Goal: Use online tool/utility: Utilize a website feature to perform a specific function

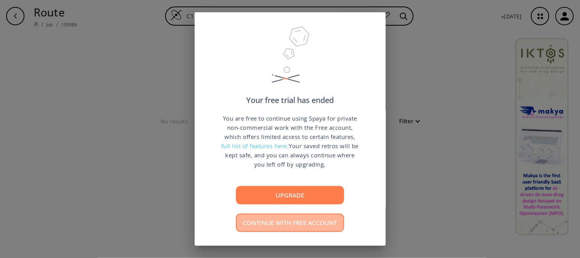
click at [312, 230] on button "Continue with free account" at bounding box center [290, 222] width 108 height 18
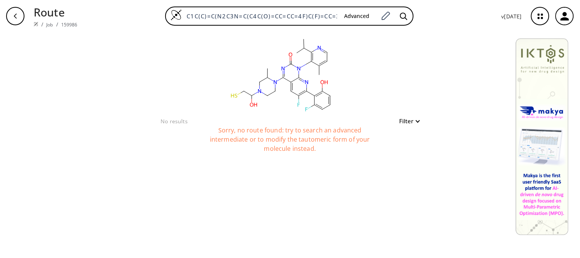
drag, startPoint x: 339, startPoint y: 15, endPoint x: 157, endPoint y: 0, distance: 182.7
click at [157, 0] on div "Route / Job / 159986 C1C(C)=C(N2C3N=C(C4C(O)=CC=CC=4F)C(F)=CC=3C(N3C(C)CN(C(O)C…" at bounding box center [290, 16] width 580 height 32
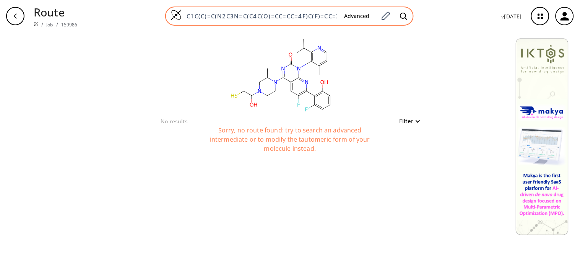
paste input "Larbi@021988"
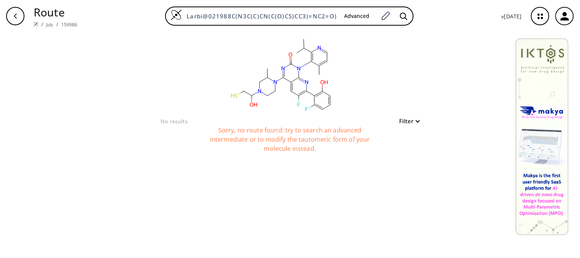
type input "Larbi@021988C(N3C(C)CN(C(O)CS)CC3)=NC2=O)C(C(C)C)=NC=1"
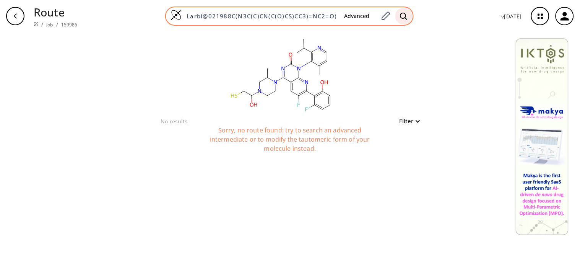
scroll to position [0, 42]
drag, startPoint x: 188, startPoint y: 16, endPoint x: 400, endPoint y: 20, distance: 211.6
click at [400, 20] on div "Larbi@021988C(N3C(C)CN(C(O)CS)CC3)=NC2=O)C(C(C)C)=NC=1 Advanced" at bounding box center [289, 16] width 249 height 19
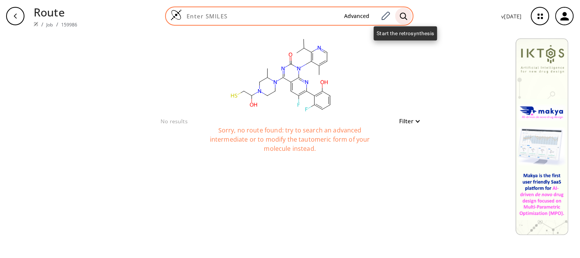
scroll to position [0, 0]
paste input "NCCc1nc(C(=C)C)c(c2c1cc1CC=Nc1c2)O"
type input "NCCc1nc(C(=C)C)c(c2c1cc1CC=Nc1c2)O"
click at [404, 17] on icon at bounding box center [404, 16] width 8 height 8
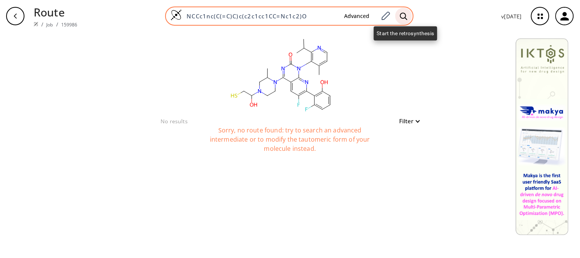
click at [404, 17] on icon at bounding box center [404, 16] width 8 height 8
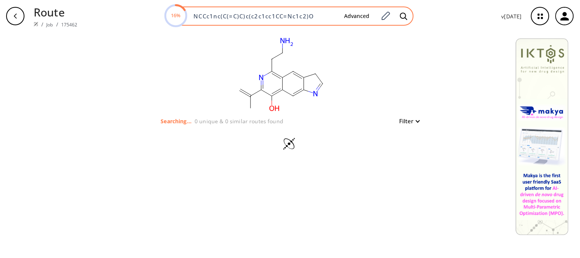
drag, startPoint x: 196, startPoint y: 16, endPoint x: 319, endPoint y: 18, distance: 123.6
click at [319, 18] on input "NCCc1nc(C(=C)C)c(c2c1cc1CC=Nc1c2)O" at bounding box center [263, 16] width 149 height 8
click at [251, 18] on input at bounding box center [263, 16] width 149 height 8
paste input "NCCc1nc(C(=N)C)c(c2c1cc1CC=Nc1c2)O"
type input "NCCc1nc(C(=N)C)c(c2c1cc1CC=Nc1c2)O"
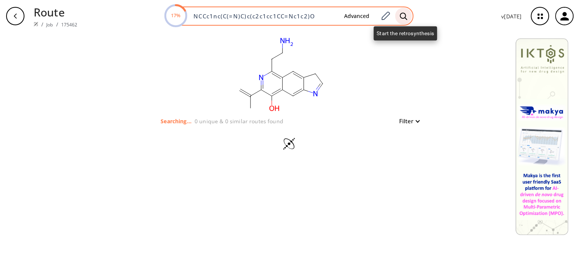
click at [406, 15] on icon at bounding box center [404, 16] width 8 height 8
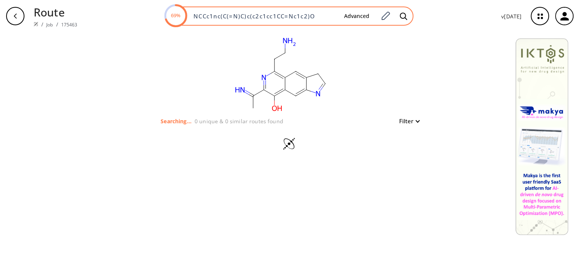
drag, startPoint x: 318, startPoint y: 15, endPoint x: 195, endPoint y: 17, distance: 122.8
click at [195, 17] on input "NCCc1nc(C(=N)C)c(c2c1cc1CC=Nc1c2)O" at bounding box center [263, 16] width 149 height 8
click at [403, 16] on icon at bounding box center [404, 16] width 8 height 8
drag, startPoint x: 194, startPoint y: 16, endPoint x: 327, endPoint y: 22, distance: 133.7
click at [327, 22] on div "74% NCCc1nc(C(=N)C)c(c2c1cc1CC=Nc1c2)O Advanced" at bounding box center [289, 16] width 249 height 19
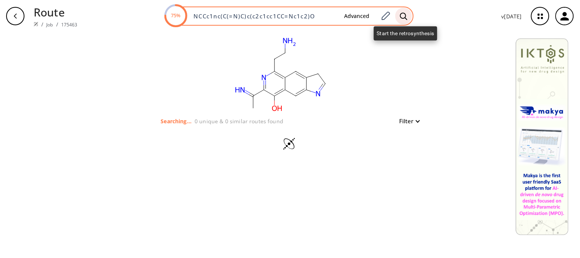
click at [404, 18] on icon at bounding box center [404, 15] width 7 height 7
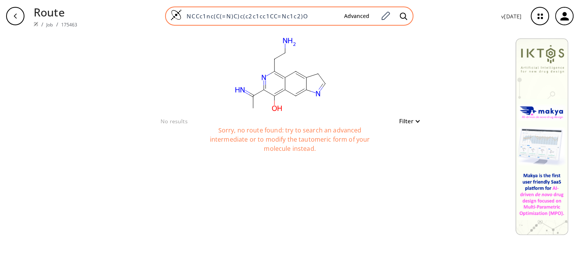
drag, startPoint x: 313, startPoint y: 15, endPoint x: 189, endPoint y: 13, distance: 124.0
click at [189, 13] on input "NCCc1nc(C(=N)C)c(c2c1cc1CC=Nc1c2)O" at bounding box center [260, 16] width 156 height 8
paste input "CC(=N)C1=C(O)C2=C(C=C3CC=NC3=C2)C(CCN)=C1"
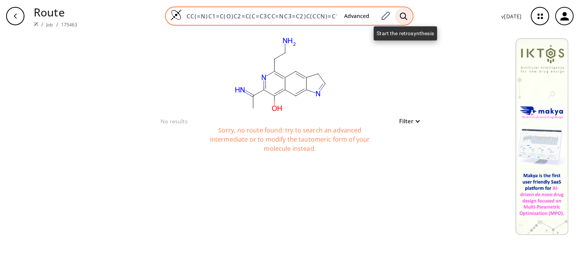
type input "CC(=N)C1=C(O)C2=C(C=C3CC=NC3=C2)C(CCN)=C1"
click at [408, 16] on icon at bounding box center [404, 16] width 8 height 8
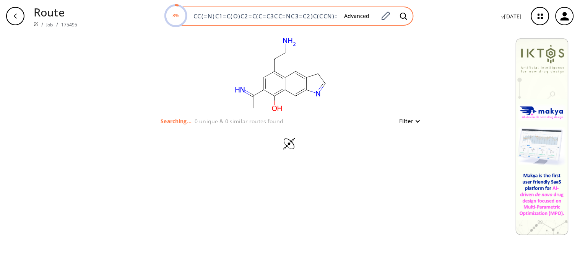
scroll to position [0, 7]
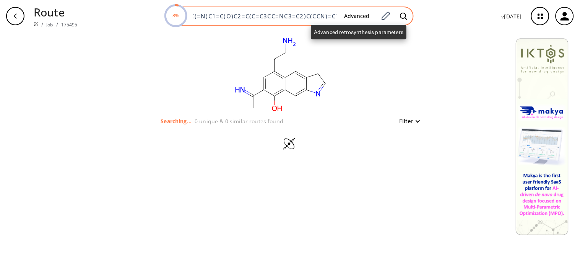
drag, startPoint x: 194, startPoint y: 16, endPoint x: 345, endPoint y: 14, distance: 150.4
click at [345, 14] on div "3% CC(=N)C1=C(O)C2=C(C=C3CC=NC3=C2)C(CCN)=C1 Advanced" at bounding box center [289, 16] width 249 height 19
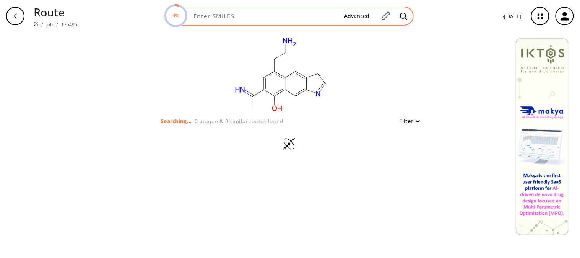
paste input "NCCc1cc(C(=N)C)c(c2c1cc1CC=Nc1c2)O"
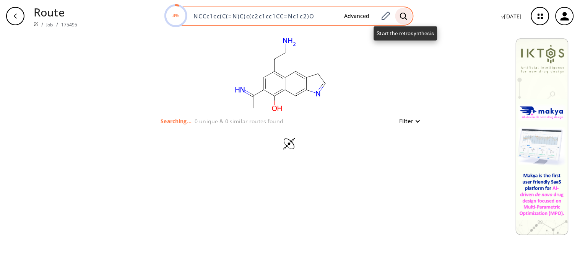
type input "NCCc1cc(C(=N)C)c(c2c1cc1CC=Nc1c2)O"
click at [404, 16] on icon at bounding box center [404, 16] width 8 height 8
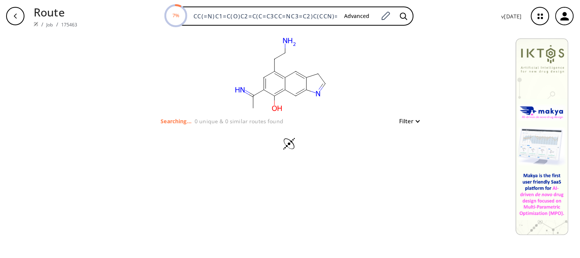
type input "NCCc1nc(C(=N)C)c(c2c1cc1CC=Nc1c2)O"
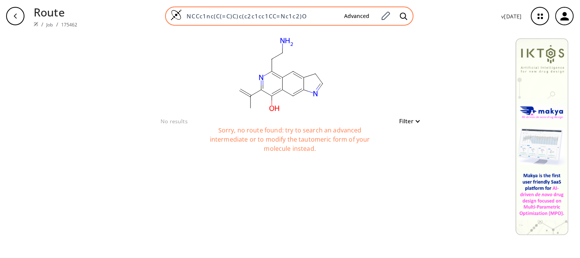
drag, startPoint x: 188, startPoint y: 15, endPoint x: 310, endPoint y: 19, distance: 121.7
click at [310, 19] on input "NCCc1nc(C(=C)C)c(c2c1cc1CC=Nc1c2)O" at bounding box center [260, 16] width 156 height 8
paste input "cc(C(=N"
type input "NCCc1cc(C(=N)C)c(c2c1cc1CC=Nc1c2)O"
click at [406, 15] on icon at bounding box center [404, 16] width 8 height 8
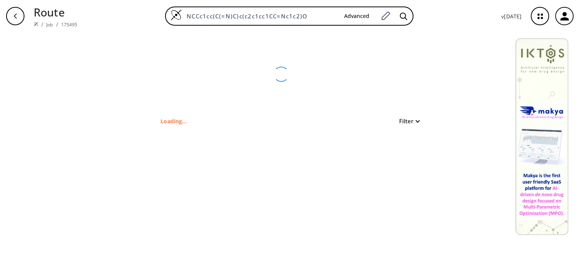
type input "CC(=N)C1=C(O)C2=C(C=C3CC=NC3=C2)C(CCN)=C1"
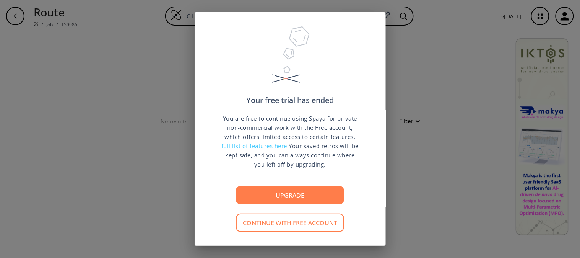
click at [295, 226] on button "Continue with free account" at bounding box center [290, 222] width 108 height 18
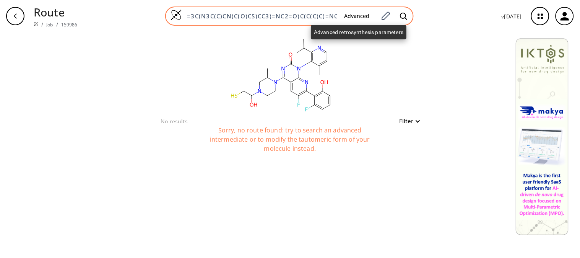
scroll to position [0, 150]
drag, startPoint x: 189, startPoint y: 13, endPoint x: 370, endPoint y: 14, distance: 181.0
click at [370, 14] on div "C1C(C)=C(N2C3N=C(C4C(O)=CC=CC=4F)C(F)=CC=3C(N3C(C)CN(C(O)CS)CC3)=NC2=O)C(C(C)C)…" at bounding box center [289, 16] width 249 height 19
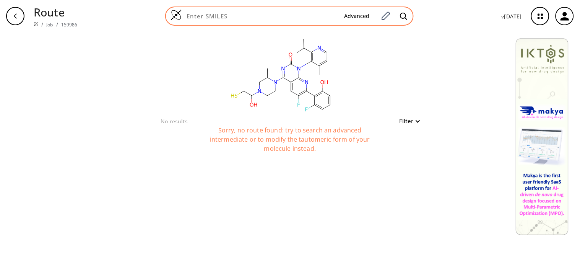
paste input "NCCc1cc(C(=N)C)c(c2c1cc1CC=Nc1c2)O"
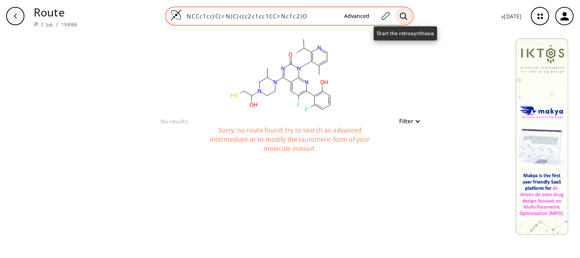
type input "NCCc1cc(C(=N)C)c(c2c1cc1CC=Nc1c2)O"
click at [404, 16] on icon at bounding box center [404, 16] width 8 height 8
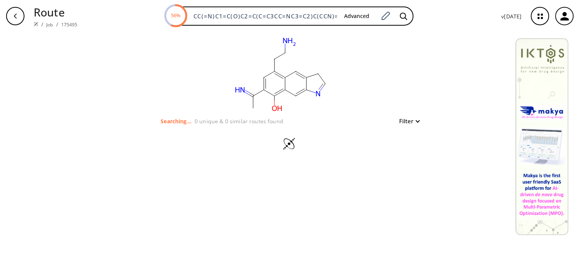
type input "C1C(C)=C(N2C3N=C(C4C(O)=CC=CC=4F)C(F)=CC=3C(N3C(C)CN(C(O)CS)CC3)=NC2=O)C(C(C)C)…"
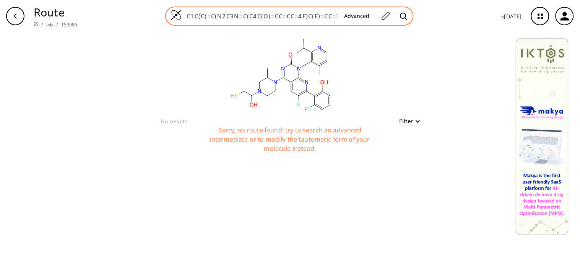
scroll to position [0, 150]
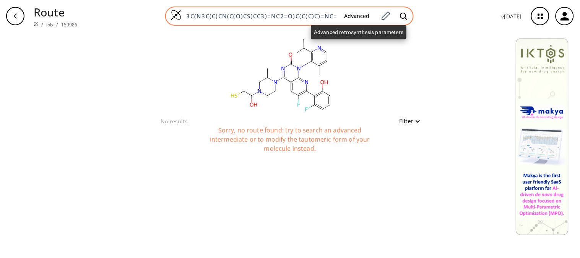
drag, startPoint x: 189, startPoint y: 16, endPoint x: 359, endPoint y: 14, distance: 169.9
click at [359, 14] on div "C1C(C)=C(N2C3N=C(C4C(O)=CC=CC=4F)C(F)=CC=3C(N3C(C)CN(C(O)CS)CC3)=NC2=O)C(C(C)C)…" at bounding box center [289, 16] width 249 height 19
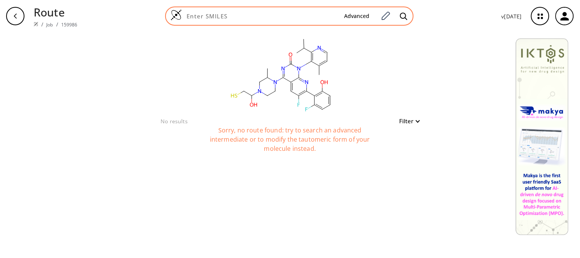
paste input "CC(=N)c1ccc2c(c1O)cc1c(c2)CC=N1"
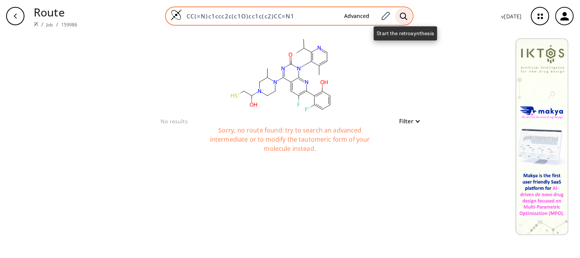
type input "CC(=N)c1ccc2c(c1O)cc1c(c2)CC=N1"
click at [407, 13] on icon at bounding box center [404, 15] width 7 height 7
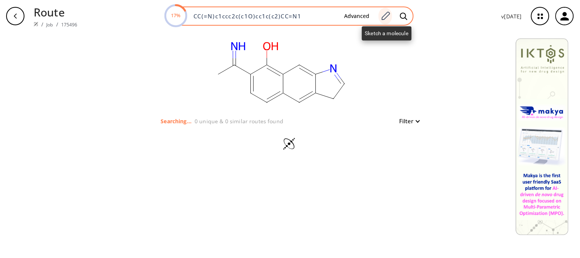
click at [387, 17] on icon at bounding box center [386, 16] width 10 height 10
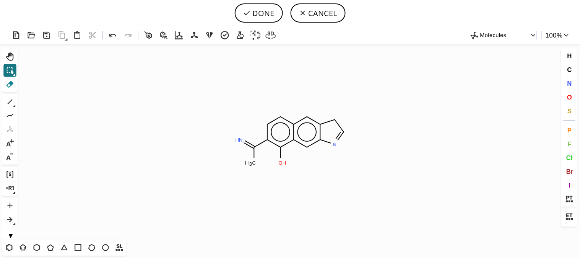
click at [10, 84] on icon at bounding box center [10, 84] width 7 height 7
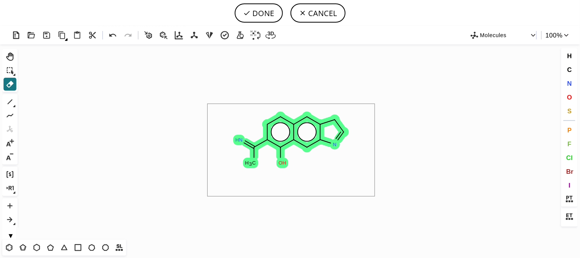
drag, startPoint x: 208, startPoint y: 104, endPoint x: 376, endPoint y: 197, distance: 191.4
click at [376, 197] on icon "Created with [PERSON_NAME] 2.3.0 C H 3 N H O H N" at bounding box center [289, 141] width 539 height 195
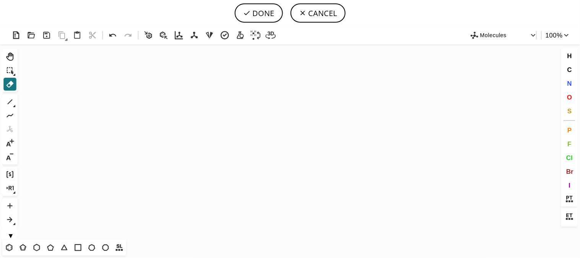
drag, startPoint x: 10, startPoint y: 249, endPoint x: 58, endPoint y: 182, distance: 82.3
click at [10, 249] on icon at bounding box center [9, 248] width 10 height 10
click at [70, 166] on icon "Created with [PERSON_NAME] 2.3.0" at bounding box center [289, 141] width 539 height 195
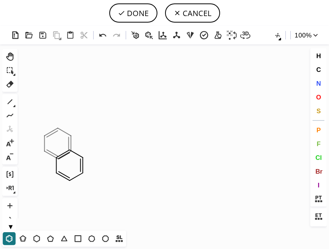
click at [58, 144] on icon "Created with [PERSON_NAME] 2.3.0" at bounding box center [164, 137] width 288 height 186
click at [102, 34] on icon at bounding box center [102, 35] width 7 height 3
click at [37, 236] on icon at bounding box center [37, 239] width 10 height 10
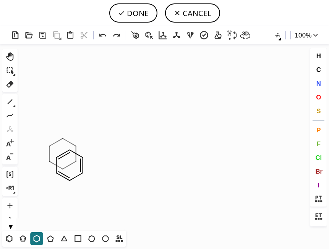
click at [63, 154] on icon "Created with [PERSON_NAME] 2.3.0" at bounding box center [164, 137] width 288 height 186
click at [10, 99] on icon at bounding box center [10, 102] width 10 height 10
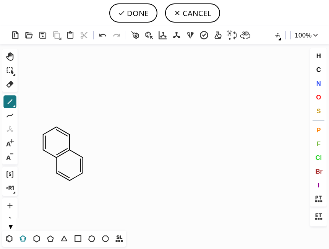
click at [24, 239] on icon at bounding box center [23, 239] width 10 height 10
click at [51, 240] on icon at bounding box center [51, 239] width 10 height 10
click at [51, 131] on icon "Created with [PERSON_NAME] 2.3.0" at bounding box center [164, 137] width 288 height 186
click at [83, 165] on icon "Created with [PERSON_NAME] 2.3.0" at bounding box center [164, 137] width 288 height 186
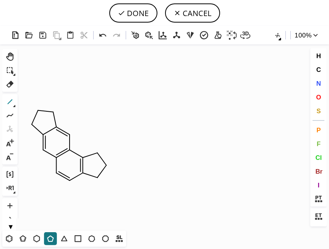
click at [11, 102] on icon at bounding box center [10, 102] width 10 height 10
click at [321, 82] on span "N" at bounding box center [318, 83] width 5 height 7
click at [52, 113] on tspan "N" at bounding box center [52, 113] width 4 height 6
click at [96, 153] on tspan "N" at bounding box center [96, 153] width 4 height 6
click at [10, 104] on icon at bounding box center [10, 102] width 10 height 10
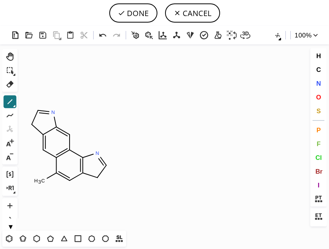
click at [280, 39] on icon "button" at bounding box center [280, 39] width 3 height 3
click at [280, 39] on div at bounding box center [164, 124] width 329 height 249
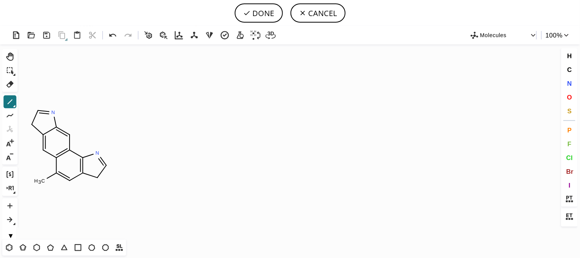
click at [67, 38] on icon "button" at bounding box center [66, 39] width 3 height 3
click at [12, 67] on icon at bounding box center [10, 70] width 10 height 10
click at [20, 98] on icon "Created with [PERSON_NAME] 2.3.0 C H 3 N N N" at bounding box center [289, 141] width 539 height 195
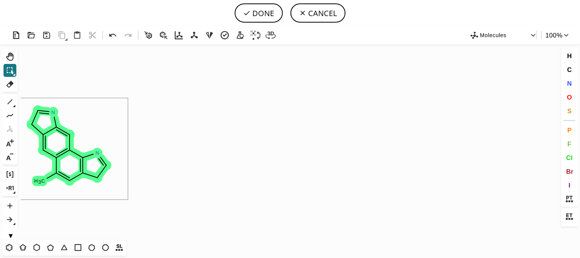
drag, startPoint x: 20, startPoint y: 98, endPoint x: 129, endPoint y: 200, distance: 148.6
click at [129, 200] on icon "Created with [PERSON_NAME] 2.3.0 C H 3 N N N" at bounding box center [289, 141] width 539 height 195
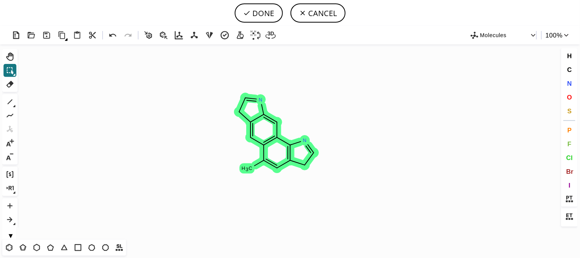
drag, startPoint x: 80, startPoint y: 162, endPoint x: 285, endPoint y: 150, distance: 206.2
click at [285, 150] on icon "Created with [PERSON_NAME] 2.3.0 C H 3 N N N" at bounding box center [289, 141] width 539 height 195
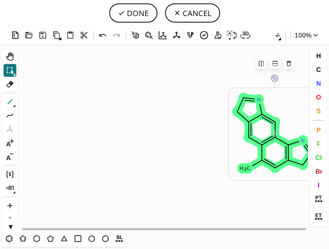
click at [9, 101] on icon at bounding box center [10, 102] width 10 height 10
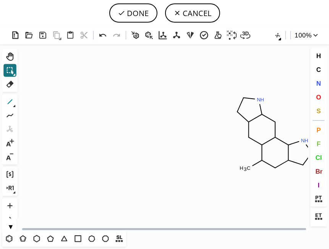
click at [9, 104] on icon at bounding box center [10, 102] width 10 height 10
click at [101, 36] on icon at bounding box center [103, 35] width 11 height 11
drag, startPoint x: 9, startPoint y: 82, endPoint x: 216, endPoint y: 183, distance: 230.3
click at [216, 183] on div "Created with [PERSON_NAME] 2.3.0 C C H 3 C H N H N H N Molecules 100 % Ctrl+Alt…" at bounding box center [164, 137] width 329 height 223
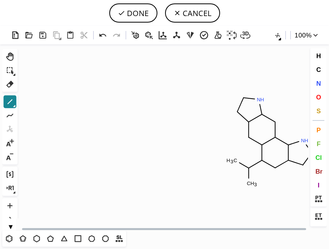
click at [10, 101] on icon at bounding box center [10, 101] width 5 height 5
click at [319, 85] on span "N" at bounding box center [318, 83] width 5 height 7
click at [239, 189] on tspan "N" at bounding box center [239, 189] width 4 height 6
click at [239, 187] on tspan "N" at bounding box center [239, 187] width 4 height 6
click at [9, 86] on icon at bounding box center [10, 84] width 10 height 10
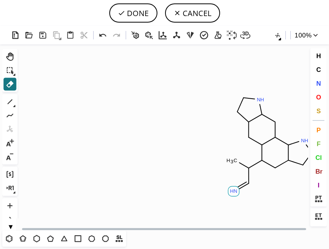
click at [233, 191] on tspan "H" at bounding box center [232, 191] width 4 height 6
click at [102, 36] on icon at bounding box center [103, 35] width 11 height 11
click at [9, 101] on icon at bounding box center [10, 102] width 10 height 10
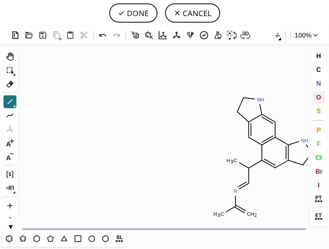
click at [319, 97] on span "O" at bounding box center [318, 96] width 5 height 7
click at [248, 214] on tspan "O" at bounding box center [247, 214] width 4 height 6
click at [8, 103] on icon at bounding box center [10, 101] width 5 height 5
click at [319, 111] on span "S" at bounding box center [319, 110] width 4 height 7
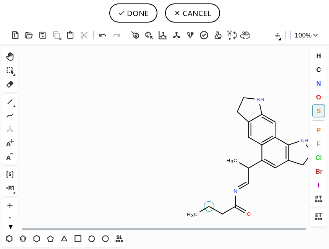
click at [210, 207] on tspan "S" at bounding box center [209, 207] width 3 height 6
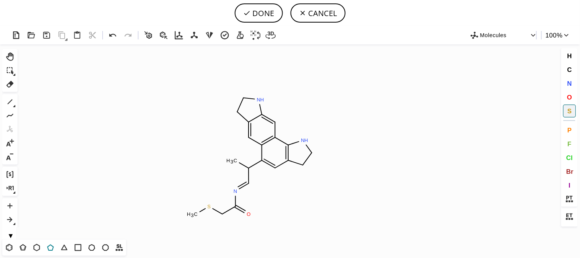
click at [50, 249] on icon at bounding box center [51, 248] width 10 height 10
click at [9, 247] on icon at bounding box center [9, 248] width 10 height 10
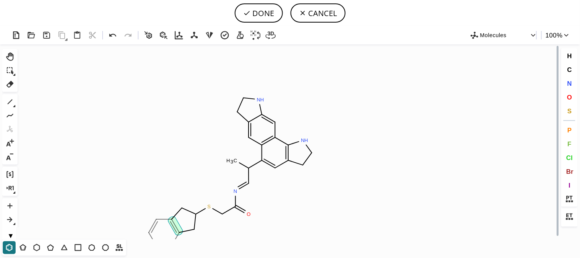
click at [175, 225] on icon "Created with [PERSON_NAME] 2.3.0 N H N H C H 3 [PERSON_NAME]" at bounding box center [289, 141] width 539 height 195
drag, startPoint x: 10, startPoint y: 68, endPoint x: 125, endPoint y: 69, distance: 115.9
click at [125, 69] on div "Created with [PERSON_NAME] 2.3.0 N H N H C H 3 [PERSON_NAME] Molecules 100 % Ct…" at bounding box center [290, 142] width 580 height 232
click at [11, 70] on icon at bounding box center [10, 70] width 10 height 10
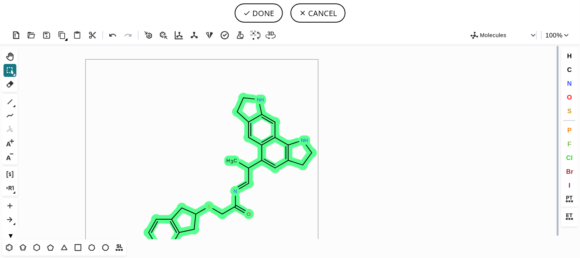
drag, startPoint x: 86, startPoint y: 60, endPoint x: 319, endPoint y: 264, distance: 309.9
click at [319, 257] on html "DONE CANCEL Created with [PERSON_NAME] 2.3.0 N H N H C H 3 [PERSON_NAME] Molecu…" at bounding box center [290, 129] width 580 height 258
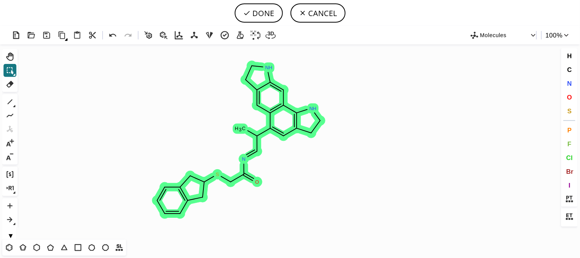
drag, startPoint x: 291, startPoint y: 135, endPoint x: 296, endPoint y: 124, distance: 12.2
click at [296, 124] on icon "Created with [PERSON_NAME] 2.3.0 N H N H C H 3 [PERSON_NAME]" at bounding box center [289, 141] width 539 height 195
click at [10, 101] on icon at bounding box center [10, 102] width 10 height 10
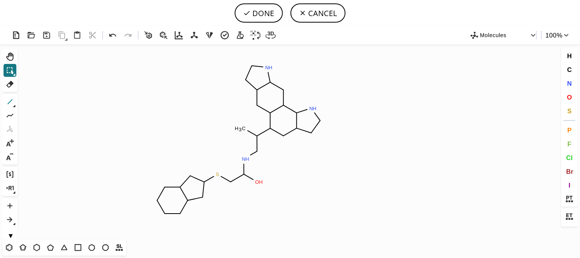
click at [10, 102] on icon at bounding box center [10, 102] width 10 height 10
click at [574, 81] on button "N" at bounding box center [570, 83] width 13 height 13
click at [192, 178] on tspan "N" at bounding box center [191, 178] width 4 height 6
click at [203, 197] on tspan "N" at bounding box center [203, 197] width 4 height 6
click at [11, 100] on icon at bounding box center [10, 102] width 10 height 10
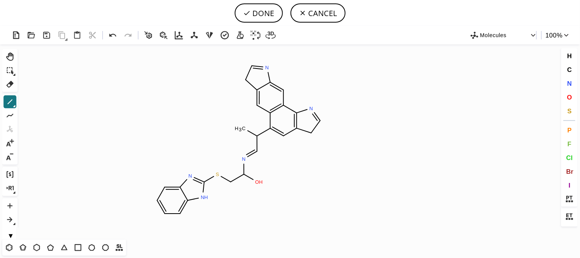
drag, startPoint x: 571, startPoint y: 83, endPoint x: 313, endPoint y: 160, distance: 269.2
click at [313, 160] on div "Created with [PERSON_NAME] 2.3.0 N N N C H 3 O H S N H N N Molecules 100 % Ctrl…" at bounding box center [290, 142] width 580 height 232
click at [10, 83] on icon at bounding box center [10, 84] width 7 height 7
click at [268, 157] on rect at bounding box center [274, 159] width 14 height 10
click at [244, 158] on tspan "N" at bounding box center [244, 159] width 4 height 6
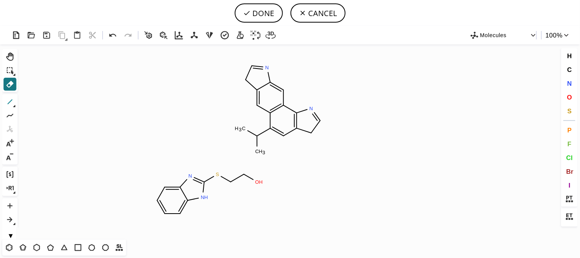
click at [10, 101] on icon at bounding box center [10, 102] width 10 height 10
click at [112, 39] on icon at bounding box center [113, 35] width 11 height 11
click at [112, 35] on icon at bounding box center [113, 35] width 11 height 11
click at [10, 83] on icon at bounding box center [10, 84] width 7 height 7
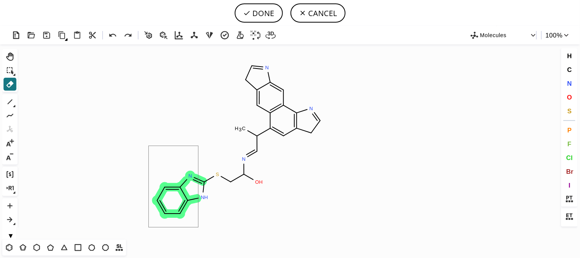
drag, startPoint x: 199, startPoint y: 146, endPoint x: 149, endPoint y: 231, distance: 98.4
click at [149, 231] on icon "Created with [PERSON_NAME] 2.3.0 N N H N S O H N N C H 3 N" at bounding box center [289, 141] width 539 height 195
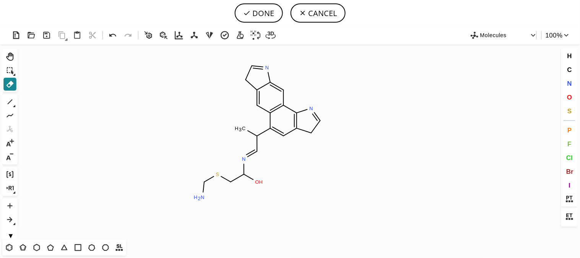
click at [12, 85] on icon at bounding box center [10, 84] width 7 height 7
drag, startPoint x: 153, startPoint y: 132, endPoint x: 236, endPoint y: 209, distance: 112.9
click at [236, 209] on icon "Created with [PERSON_NAME] 2.3.0 N H 2 S N N C H 3 O H N N" at bounding box center [289, 141] width 539 height 195
drag, startPoint x: 10, startPoint y: 87, endPoint x: 194, endPoint y: 153, distance: 195.1
click at [194, 153] on div "Created with [PERSON_NAME] 2.3.0 N N C H 3 O H N N Molecules 100 % Ctrl+Alt+H S…" at bounding box center [290, 142] width 580 height 232
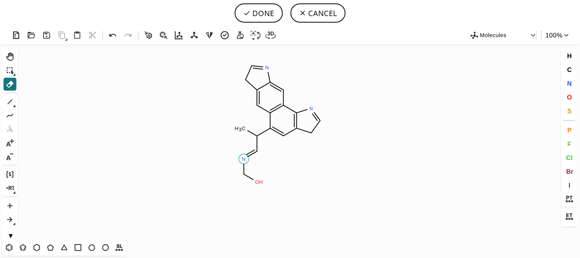
click at [245, 161] on tspan "N" at bounding box center [244, 159] width 4 height 6
click at [254, 181] on icon at bounding box center [251, 178] width 11 height 10
click at [248, 178] on rect at bounding box center [247, 174] width 14 height 10
click at [254, 183] on tspan "2" at bounding box center [253, 183] width 3 height 6
click at [10, 102] on icon at bounding box center [10, 102] width 10 height 10
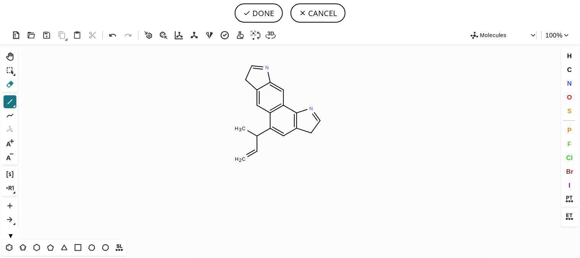
click at [9, 86] on icon at bounding box center [10, 84] width 10 height 10
click at [247, 130] on rect at bounding box center [240, 129] width 15 height 10
click at [569, 82] on span "N" at bounding box center [569, 83] width 5 height 7
click at [245, 158] on tspan "N" at bounding box center [245, 159] width 4 height 6
click at [10, 102] on icon at bounding box center [10, 101] width 5 height 5
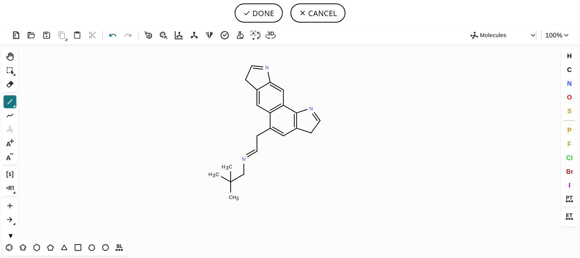
click at [109, 39] on icon at bounding box center [113, 35] width 11 height 11
click at [573, 96] on button "O" at bounding box center [570, 97] width 13 height 13
click at [231, 195] on tspan "O" at bounding box center [231, 195] width 4 height 6
click at [10, 102] on icon at bounding box center [10, 102] width 10 height 10
click at [112, 33] on icon at bounding box center [113, 35] width 11 height 11
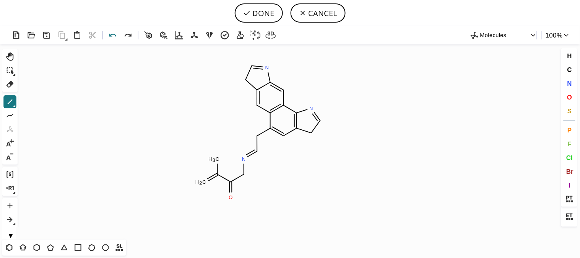
click at [112, 32] on icon at bounding box center [113, 35] width 11 height 11
click at [10, 85] on icon at bounding box center [10, 84] width 7 height 7
click at [218, 165] on icon at bounding box center [218, 169] width 0 height 10
click at [220, 160] on tspan "H" at bounding box center [221, 159] width 4 height 6
click at [570, 109] on span "S" at bounding box center [570, 110] width 4 height 7
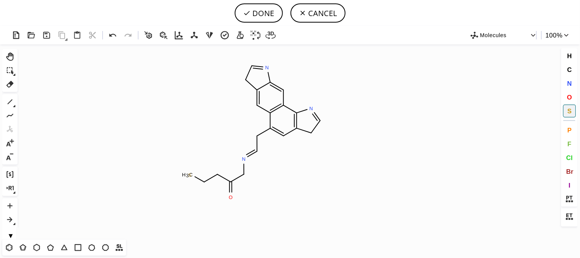
click at [191, 175] on tspan "S" at bounding box center [189, 175] width 3 height 6
click at [12, 85] on icon at bounding box center [10, 84] width 10 height 10
click at [197, 178] on icon at bounding box center [200, 178] width 10 height 5
click at [192, 174] on tspan "S" at bounding box center [190, 175] width 3 height 6
click at [200, 184] on tspan "3" at bounding box center [201, 184] width 3 height 6
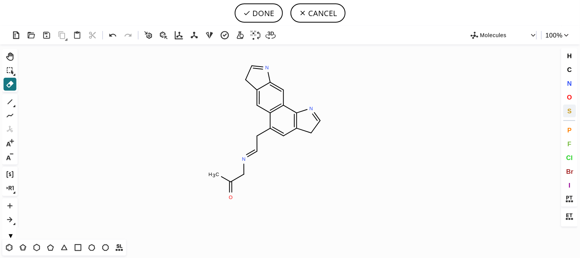
click at [572, 109] on span "S" at bounding box center [570, 110] width 4 height 7
click at [218, 177] on tspan "S" at bounding box center [217, 177] width 3 height 6
click at [9, 103] on icon at bounding box center [10, 101] width 5 height 5
click at [12, 84] on icon at bounding box center [10, 84] width 7 height 7
click at [217, 163] on rect at bounding box center [214, 159] width 15 height 10
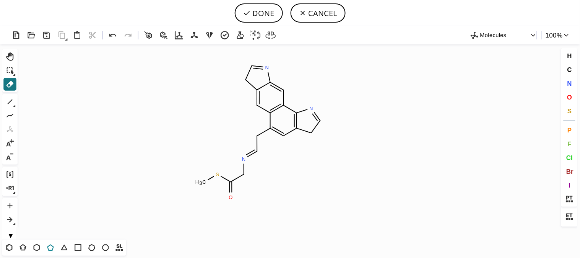
click at [52, 247] on icon at bounding box center [51, 248] width 10 height 10
click at [9, 246] on icon at bounding box center [9, 248] width 10 height 10
click at [10, 103] on icon at bounding box center [10, 102] width 10 height 10
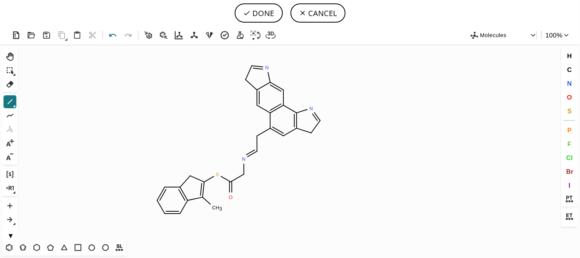
click at [112, 36] on icon at bounding box center [113, 35] width 11 height 11
click at [572, 86] on span "N" at bounding box center [569, 83] width 5 height 7
click at [202, 197] on tspan "N" at bounding box center [201, 197] width 4 height 6
click at [191, 177] on tspan "N" at bounding box center [191, 177] width 4 height 6
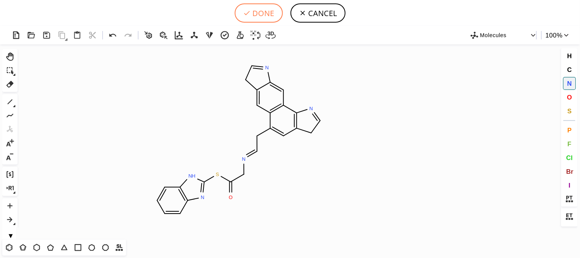
click at [253, 11] on button "DONE" at bounding box center [259, 12] width 48 height 19
type input "C12C=C3CC=NC3=CC=1C1N=CCC=1C=C2C/C=N/CC(SC1=NC2C=CC=CC=2N1)=O"
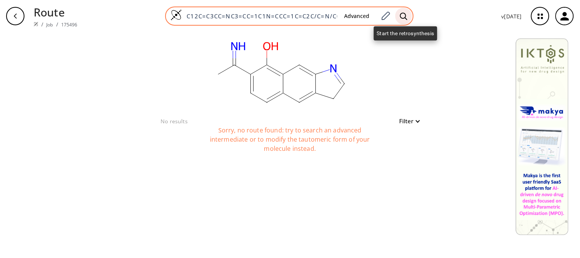
click at [406, 15] on icon at bounding box center [404, 16] width 8 height 8
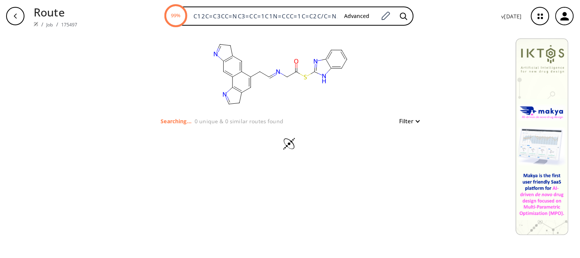
click at [360, 150] on div at bounding box center [290, 144] width 265 height 38
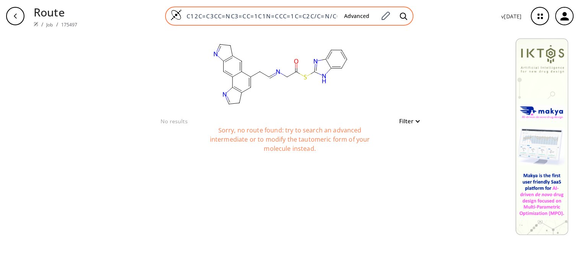
scroll to position [0, 87]
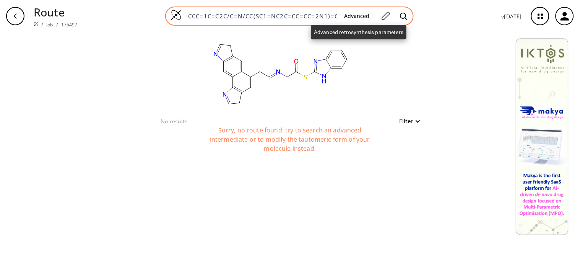
drag, startPoint x: 188, startPoint y: 15, endPoint x: 370, endPoint y: 12, distance: 182.1
click at [370, 12] on div "C12C=C3CC=NC3=CC=1C1N=CCC=1C=C2C/C=N/CC(SC1=NC2C=CC=CC=2N1)=O Advanced" at bounding box center [289, 16] width 249 height 19
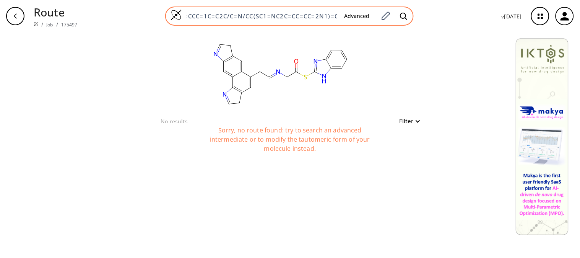
paste input "OC(C\N=C\CC1=C2C=CC=CC2=C2NC=NC2=C1)SC1=NC2=CC=CC=C2N1"
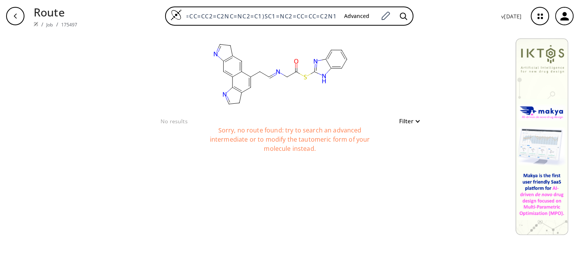
scroll to position [0, 62]
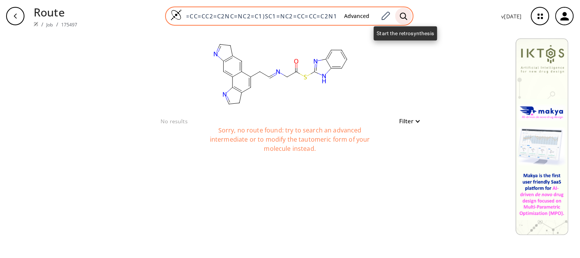
type input "OC(C\N=C\CC1=C2C=CC=CC2=C2NC=NC2=C1)SC1=NC2=CC=CC=C2N1"
click at [407, 13] on icon at bounding box center [404, 16] width 8 height 8
